Goal: Task Accomplishment & Management: Complete application form

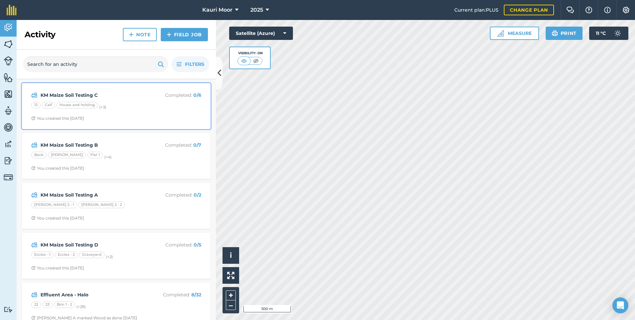
click at [92, 96] on strong "KM Maize Soil Testing C" at bounding box center [93, 94] width 105 height 7
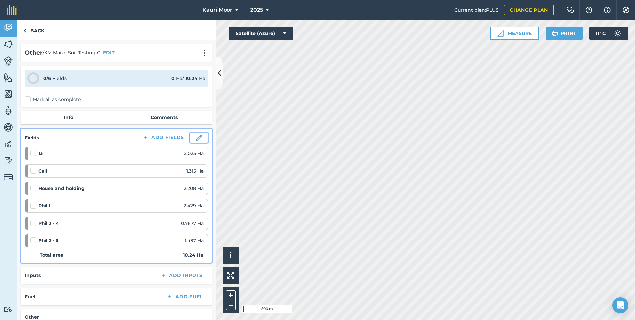
click at [196, 136] on img at bounding box center [199, 138] width 6 height 6
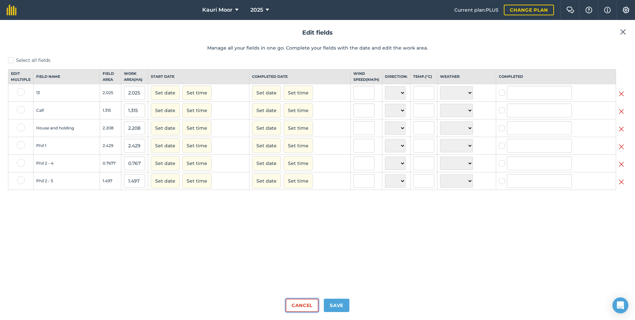
click at [296, 304] on button "Cancel" at bounding box center [302, 304] width 33 height 13
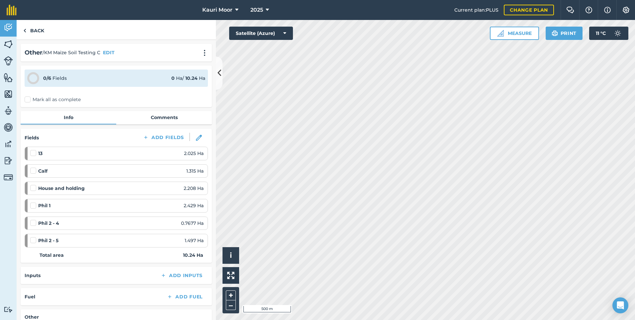
click at [26, 99] on label "Mark all as complete" at bounding box center [53, 99] width 56 height 7
click at [26, 99] on input "Mark all as complete" at bounding box center [27, 98] width 4 height 4
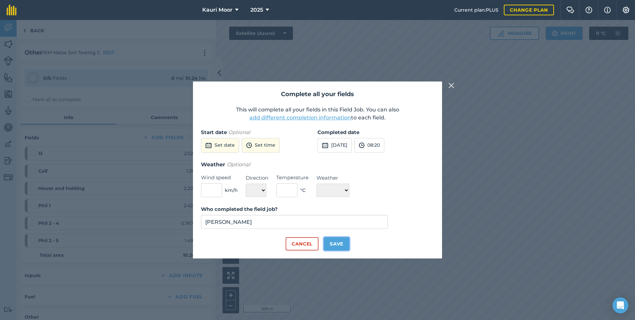
click at [333, 246] on button "Save" at bounding box center [337, 243] width 26 height 13
checkbox input "true"
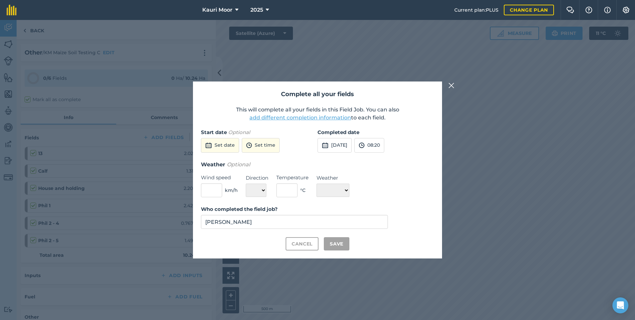
checkbox input "true"
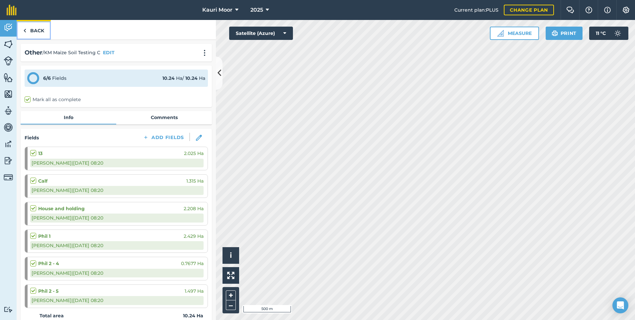
click at [27, 32] on link "Back" at bounding box center [34, 30] width 34 height 20
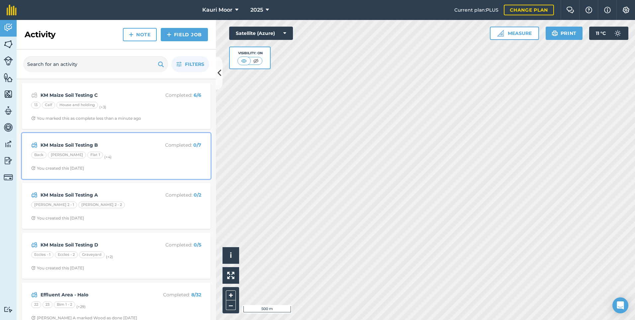
click at [81, 147] on strong "KM Maize Soil Testing B" at bounding box center [93, 144] width 105 height 7
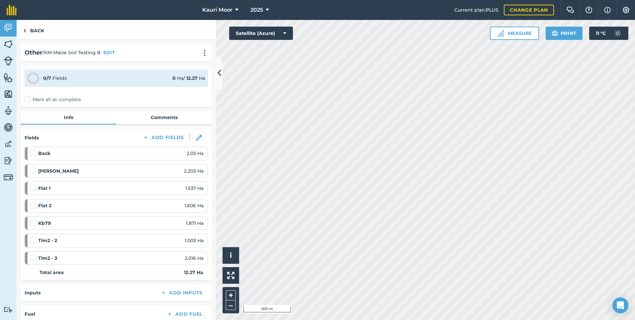
click at [30, 99] on label "Mark all as complete" at bounding box center [53, 99] width 56 height 7
click at [29, 99] on input "Mark all as complete" at bounding box center [27, 98] width 4 height 4
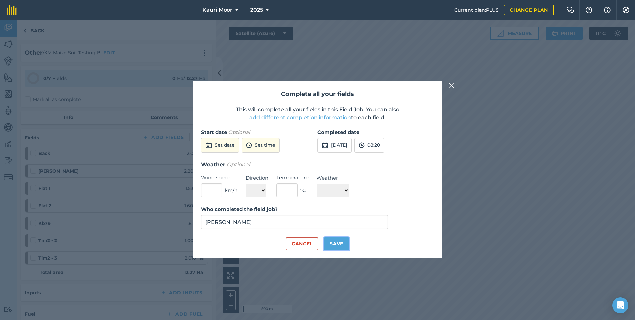
click at [336, 242] on button "Save" at bounding box center [337, 243] width 26 height 13
checkbox input "true"
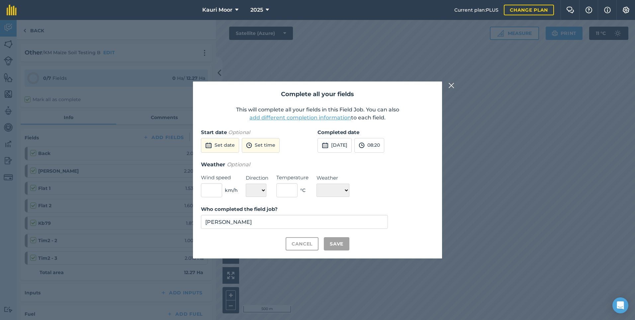
checkbox input "true"
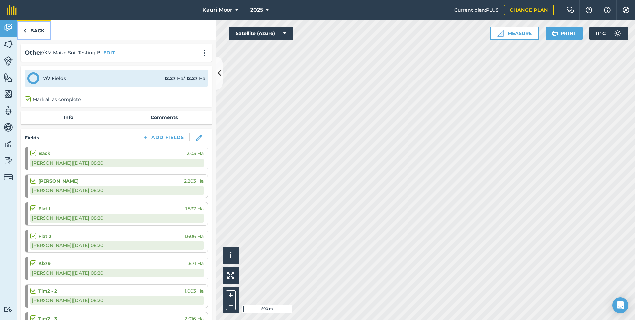
click at [32, 32] on link "Back" at bounding box center [34, 30] width 34 height 20
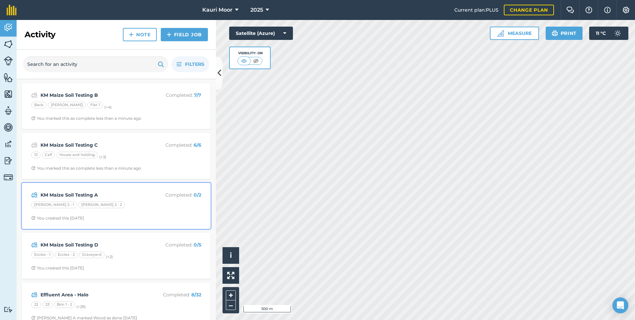
click at [73, 195] on strong "KM Maize Soil Testing A" at bounding box center [93, 194] width 105 height 7
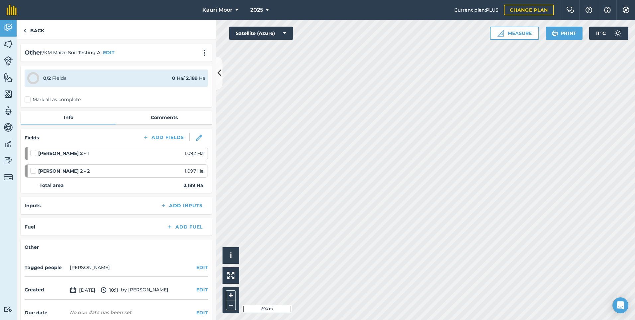
click at [30, 102] on label "Mark all as complete" at bounding box center [53, 99] width 56 height 7
click at [29, 100] on input "Mark all as complete" at bounding box center [27, 98] width 4 height 4
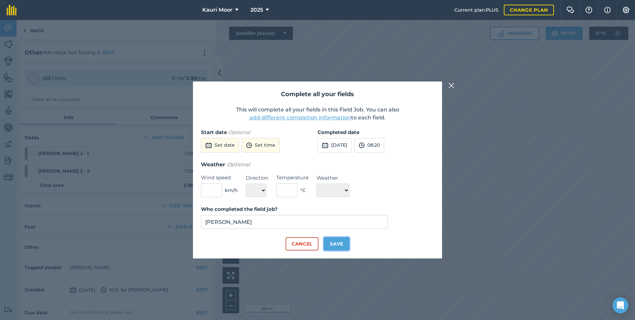
click at [333, 242] on button "Save" at bounding box center [337, 243] width 26 height 13
checkbox input "true"
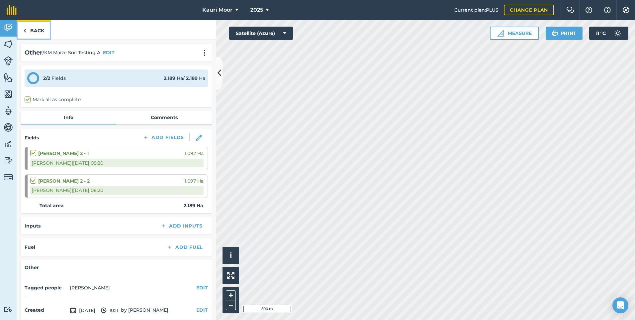
click at [38, 31] on link "Back" at bounding box center [34, 30] width 34 height 20
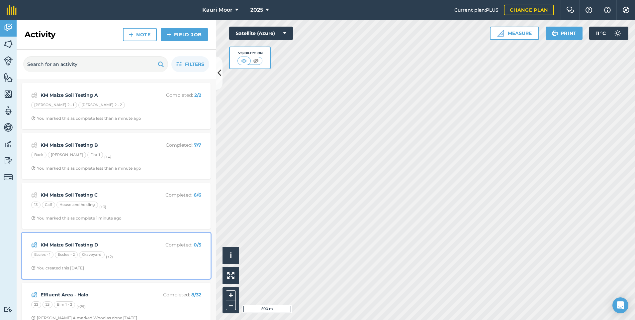
click at [89, 247] on strong "KM Maize Soil Testing D" at bounding box center [93, 244] width 105 height 7
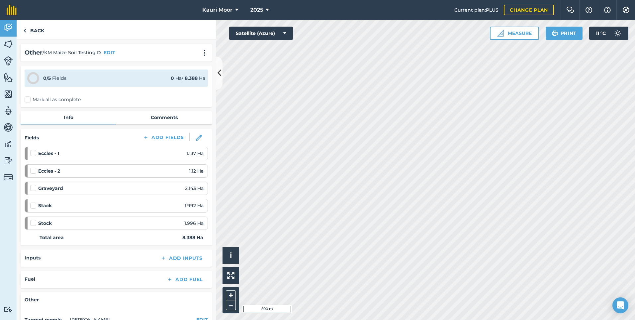
click at [27, 99] on label "Mark all as complete" at bounding box center [53, 99] width 56 height 7
click at [27, 99] on input "Mark all as complete" at bounding box center [27, 98] width 4 height 4
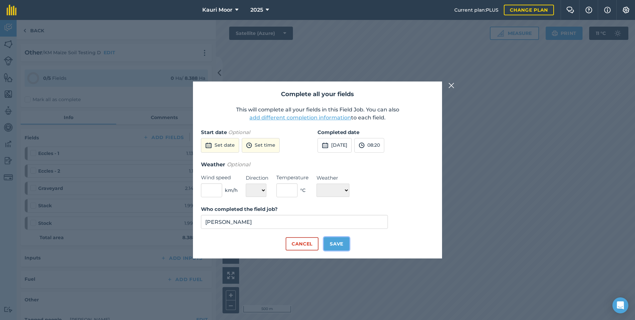
click at [342, 241] on button "Save" at bounding box center [337, 243] width 26 height 13
checkbox input "true"
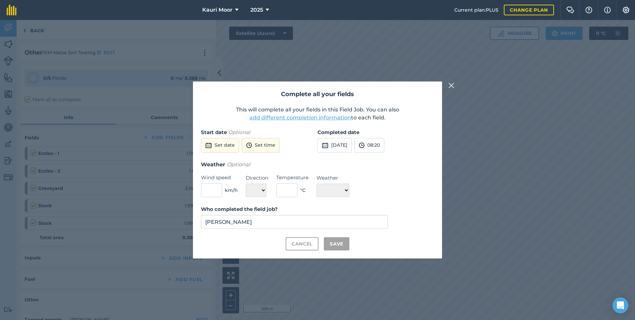
checkbox input "true"
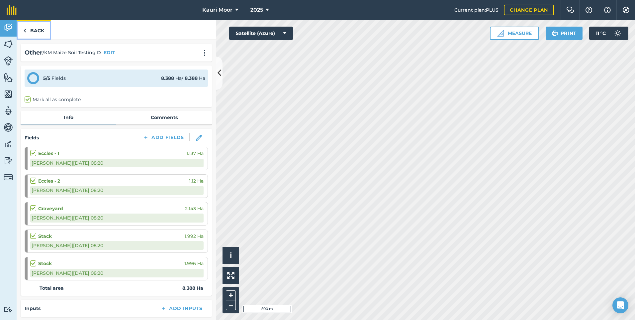
click at [41, 27] on link "Back" at bounding box center [34, 30] width 34 height 20
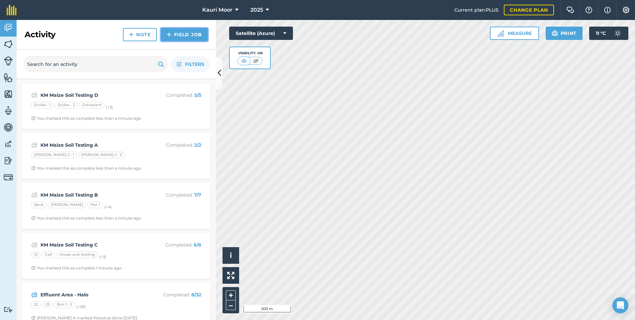
click at [185, 37] on link "Field Job" at bounding box center [184, 34] width 47 height 13
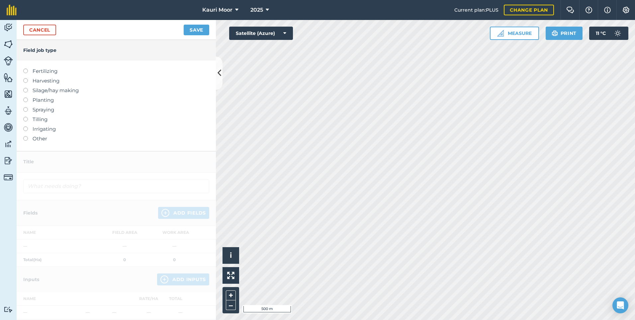
click at [24, 68] on label at bounding box center [27, 68] width 9 height 0
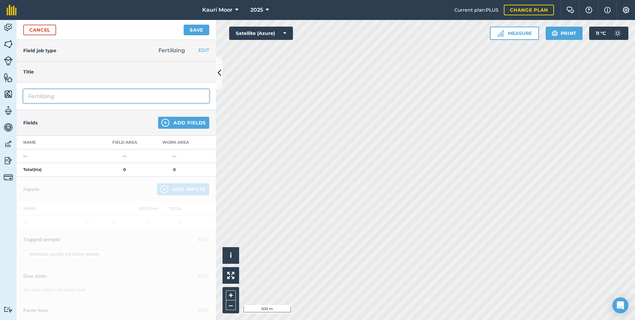
click at [70, 97] on input "Fertilizing" at bounding box center [116, 96] width 186 height 14
type input "F"
type input "Lime 2t/ha"
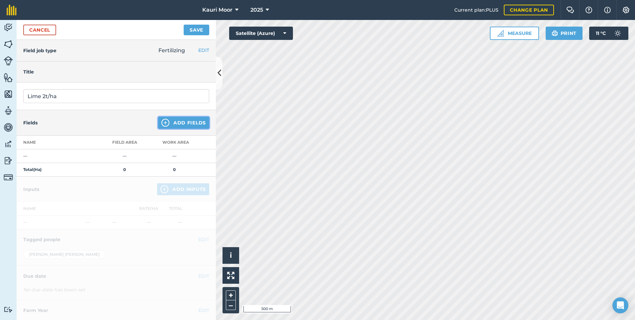
click at [175, 125] on button "Add Fields" at bounding box center [183, 123] width 51 height 12
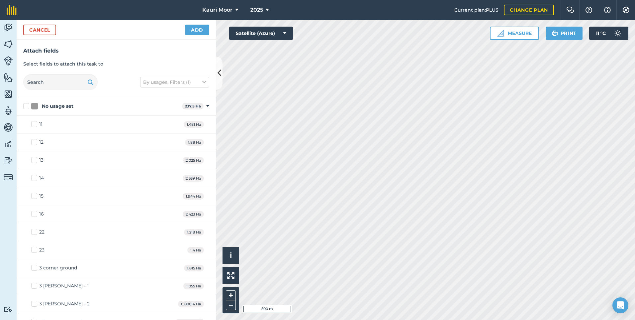
checkbox input "false"
checkbox input "true"
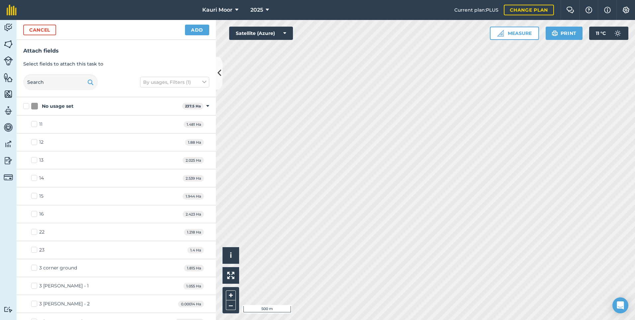
checkbox input "true"
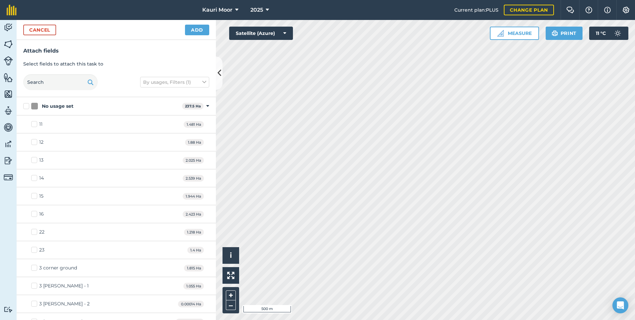
checkbox input "true"
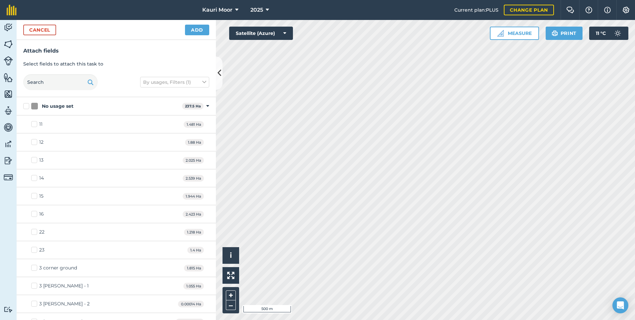
checkbox input "true"
checkbox input "false"
checkbox input "true"
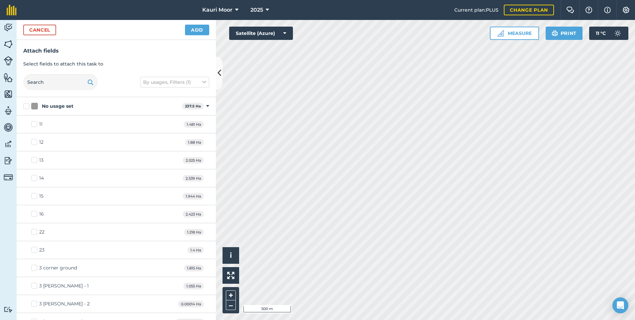
checkbox input "true"
click at [194, 29] on button "Add" at bounding box center [197, 30] width 24 height 11
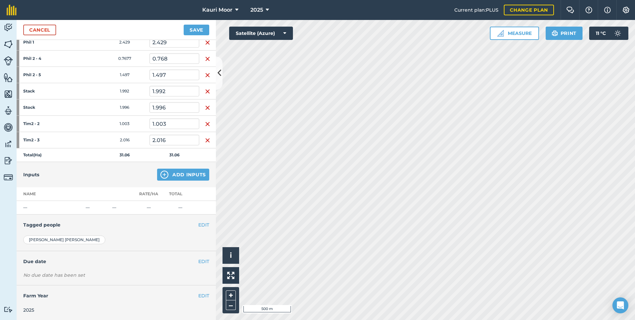
scroll to position [86, 0]
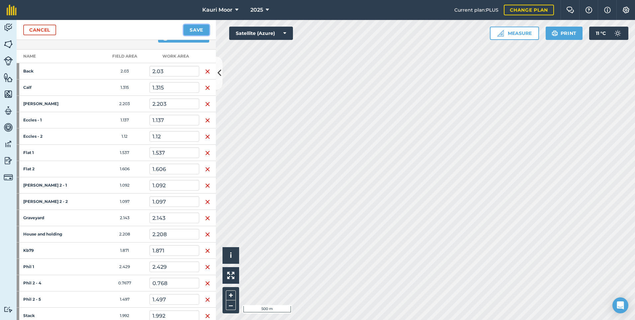
click at [202, 28] on button "Save" at bounding box center [197, 30] width 26 height 11
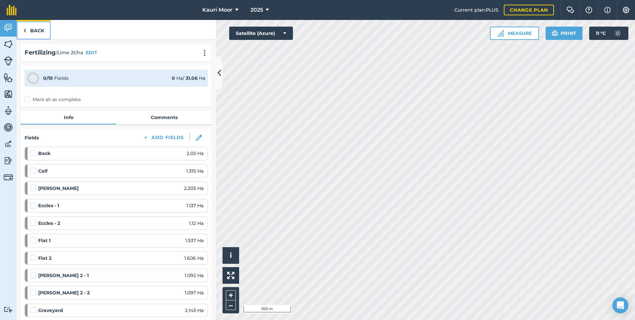
click at [30, 31] on link "Back" at bounding box center [34, 30] width 34 height 20
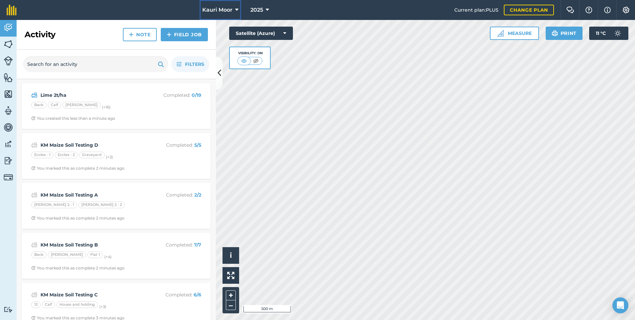
click at [236, 9] on icon at bounding box center [236, 10] width 3 height 8
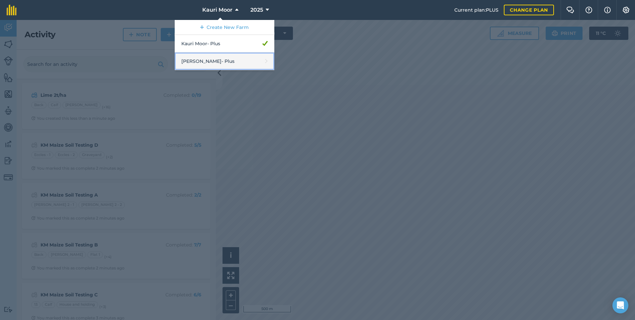
click at [207, 60] on link "[PERSON_NAME] - Plus" at bounding box center [225, 61] width 100 height 18
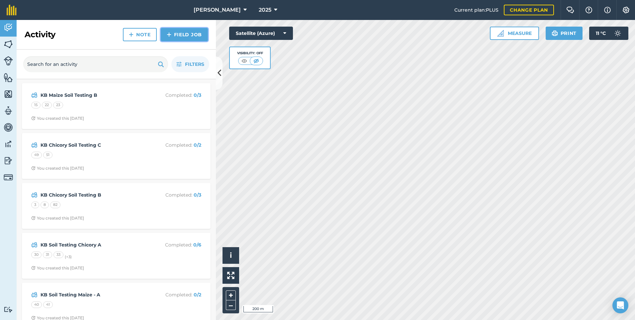
click at [187, 32] on link "Field Job" at bounding box center [184, 34] width 47 height 13
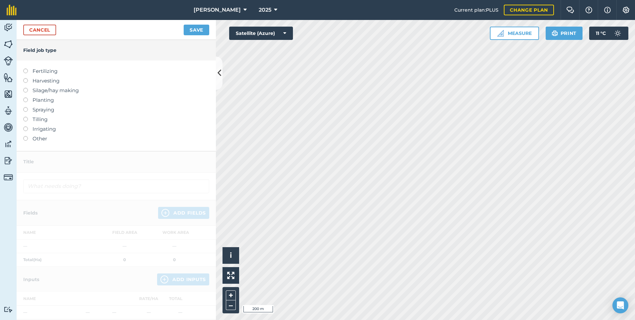
click at [28, 68] on label at bounding box center [27, 68] width 9 height 0
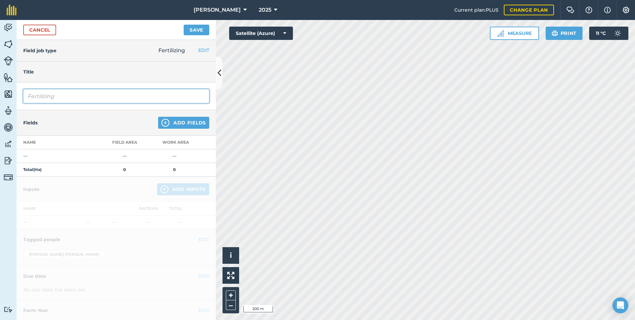
click at [48, 101] on input "Fertilizing" at bounding box center [116, 96] width 186 height 14
type input "F"
type input "Lime 2t/ha"
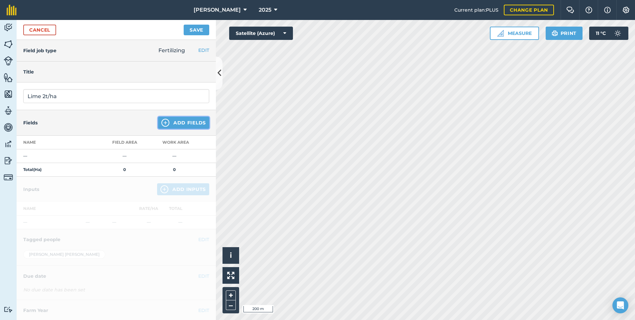
click at [162, 126] on img at bounding box center [165, 123] width 8 height 8
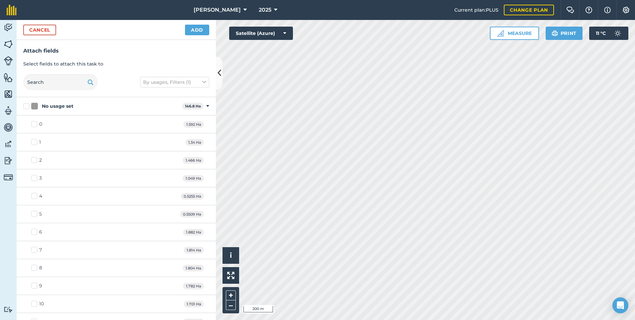
checkbox input "true"
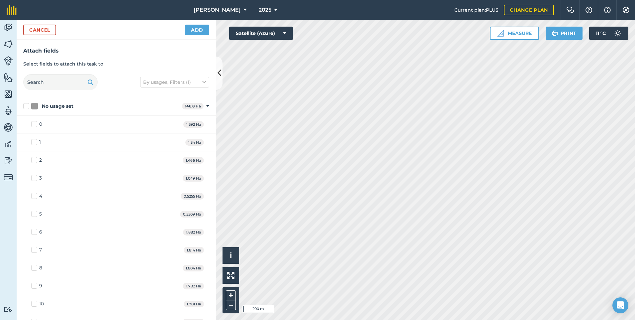
checkbox input "true"
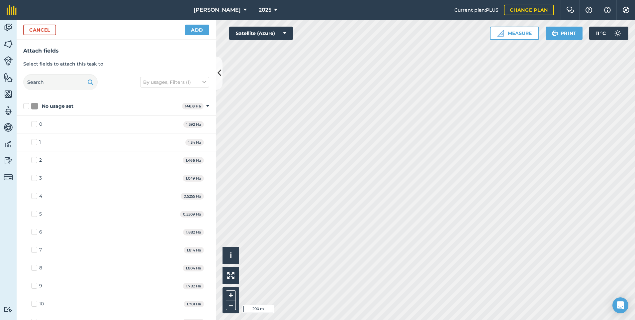
checkbox input "true"
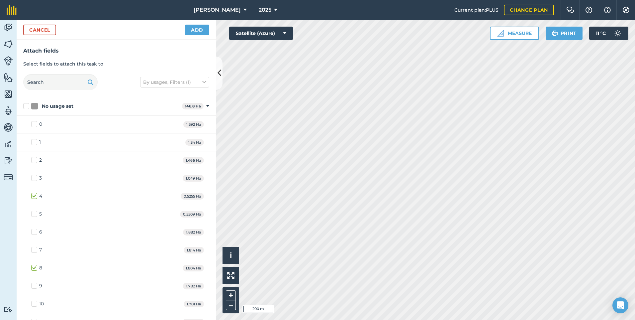
checkbox input "true"
checkbox input "false"
click at [201, 29] on button "Add" at bounding box center [197, 30] width 24 height 11
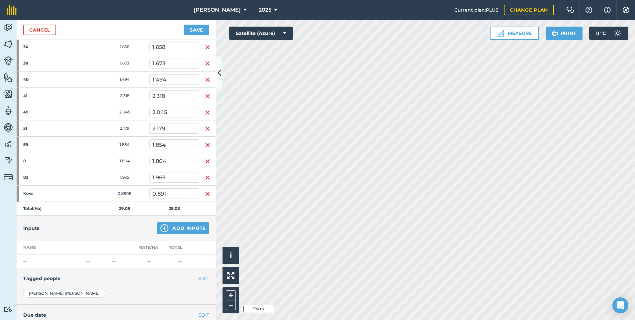
scroll to position [278, 0]
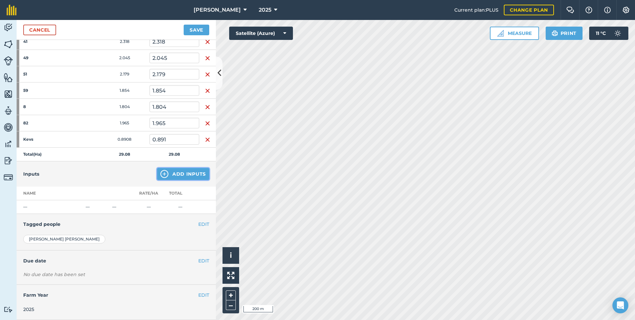
click at [170, 171] on button "Add Inputs" at bounding box center [183, 174] width 52 height 12
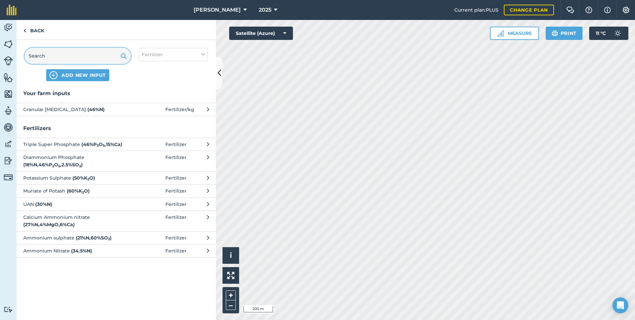
click at [81, 60] on input "text" at bounding box center [78, 56] width 106 height 16
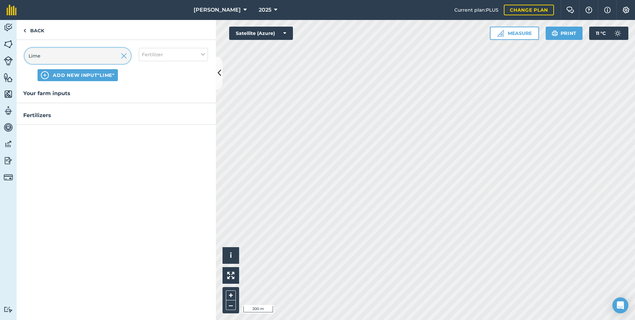
type input "Lime"
click at [81, 74] on span "ADD NEW INPUT "Lime"" at bounding box center [83, 75] width 61 height 7
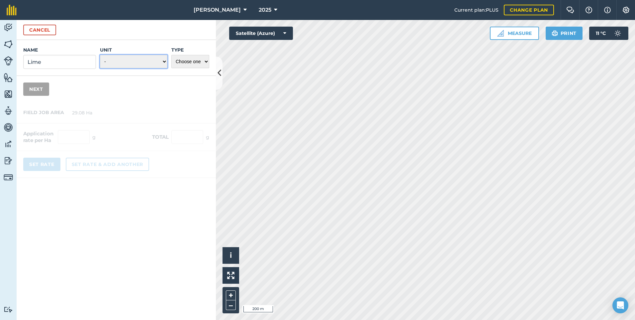
click at [130, 65] on select "- Grams/g Kilograms/kg Metric tonnes/t Millilitres/ml Litres/L Ounces/oz Pounds…" at bounding box center [133, 61] width 67 height 13
select select "IMPERIAL_TONS"
click at [100, 55] on select "- Grams/g Kilograms/kg Metric tonnes/t Millilitres/ml Litres/L Ounces/oz Pounds…" at bounding box center [133, 61] width 67 height 13
click at [201, 68] on select "Choose one Fertilizer Seed Spray Fuel Other" at bounding box center [190, 61] width 38 height 13
select select "FERTILIZER"
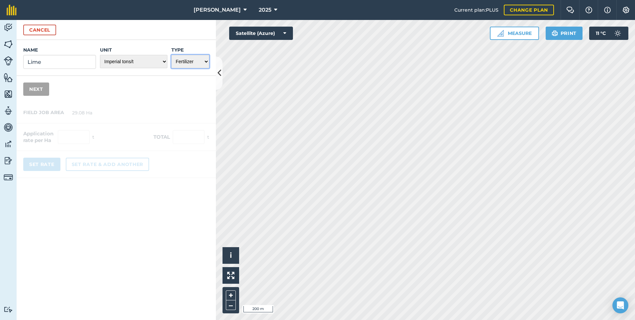
click at [171, 55] on select "Choose one Fertilizer Seed Spray Fuel Other" at bounding box center [190, 61] width 38 height 13
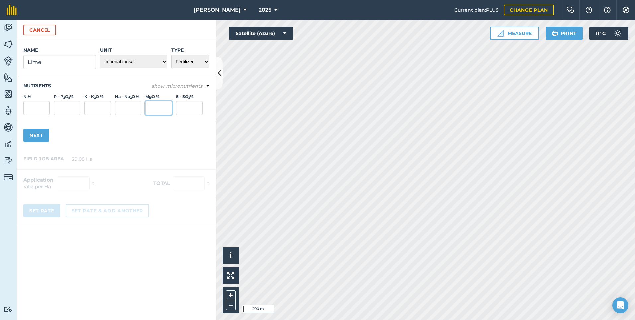
click at [152, 109] on input "MgO %" at bounding box center [159, 108] width 27 height 14
click at [49, 34] on button "Cancel" at bounding box center [39, 30] width 33 height 11
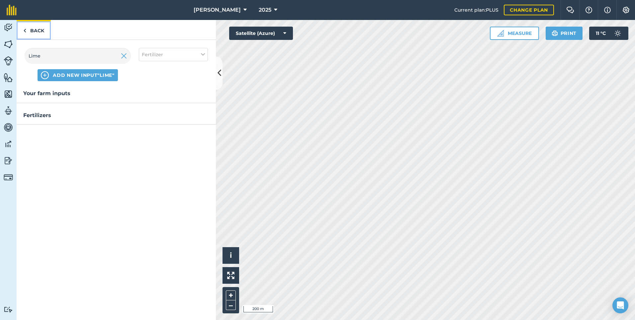
click at [41, 30] on link "Back" at bounding box center [34, 30] width 34 height 20
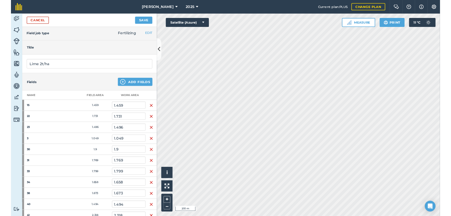
scroll to position [0, 0]
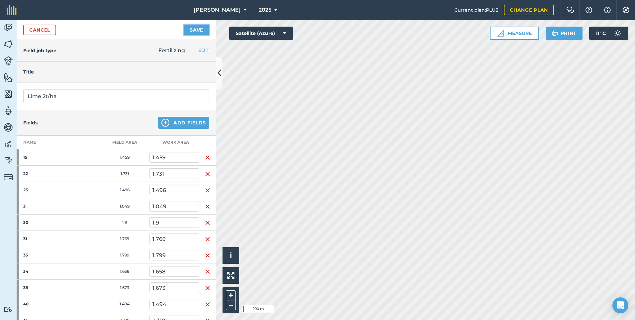
click at [205, 28] on button "Save" at bounding box center [197, 30] width 26 height 11
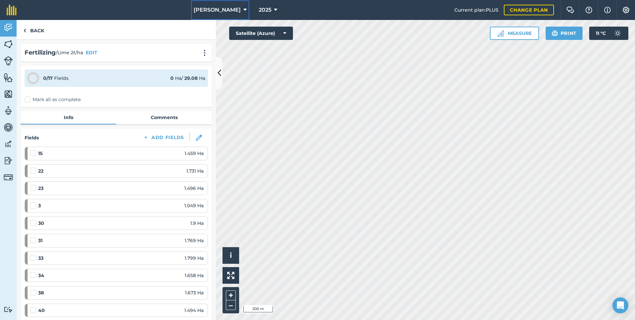
click at [221, 14] on span "[PERSON_NAME]" at bounding box center [217, 10] width 47 height 8
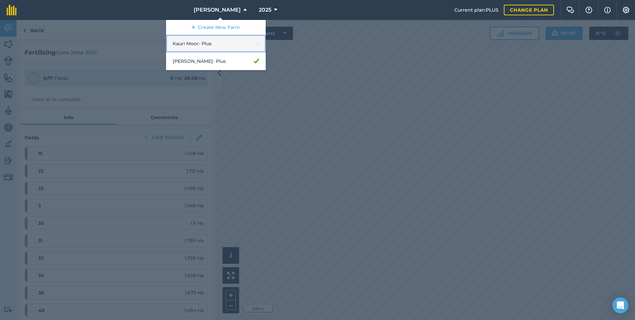
click at [215, 45] on link "Kauri Moor - Plus" at bounding box center [216, 44] width 100 height 18
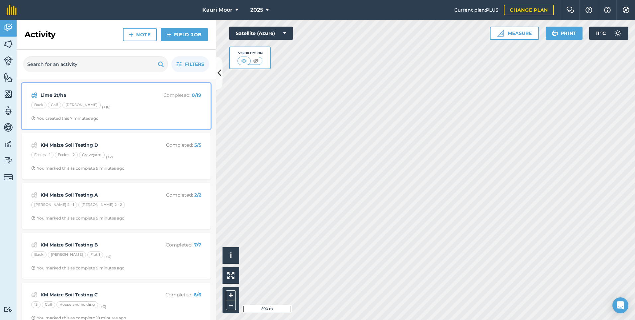
click at [102, 103] on div "Back [PERSON_NAME] (+ 16 )" at bounding box center [116, 106] width 170 height 9
